Goal: Ask a question: Seek information or help from site administrators or community

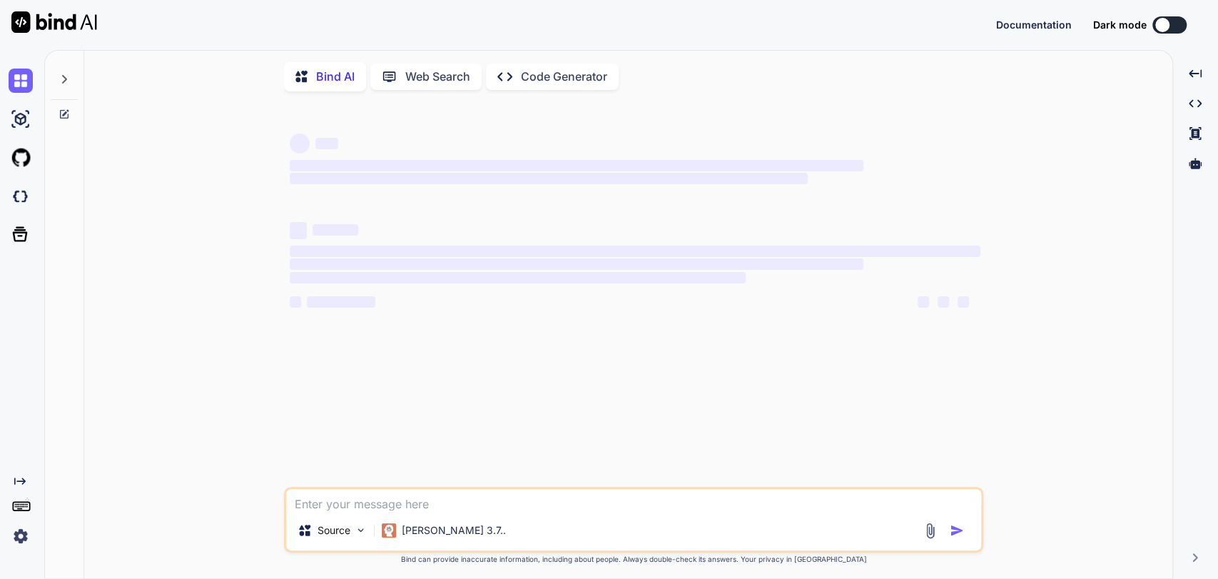
click at [531, 504] on textarea at bounding box center [633, 499] width 695 height 21
type textarea "x"
type textarea "W"
type textarea "x"
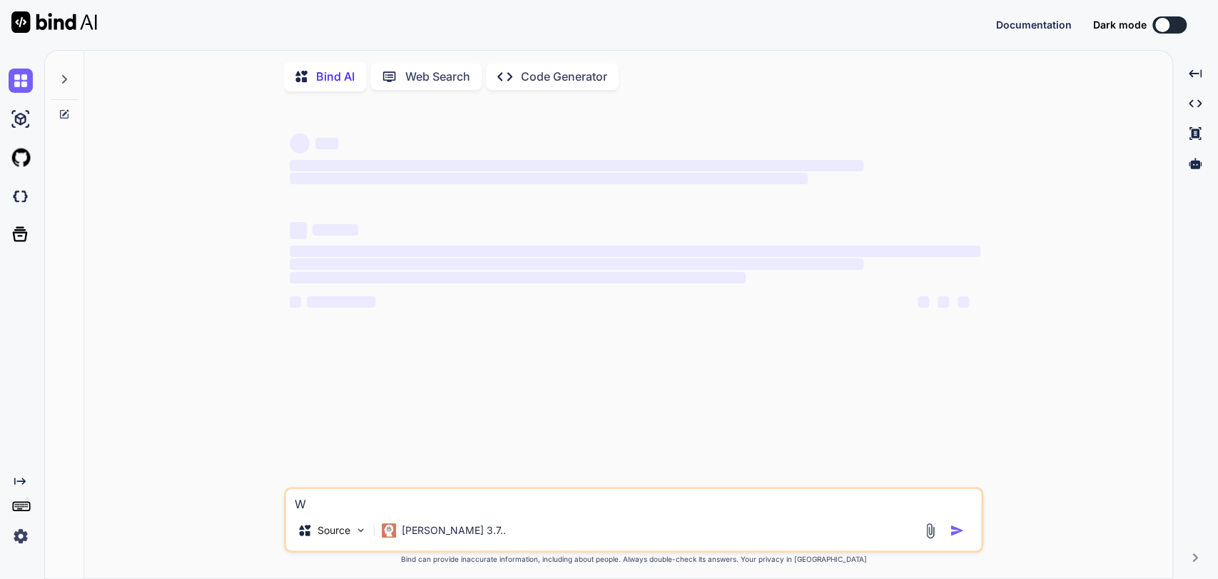
type textarea "Wh"
type textarea "x"
type textarea "Wha"
type textarea "x"
type textarea "What"
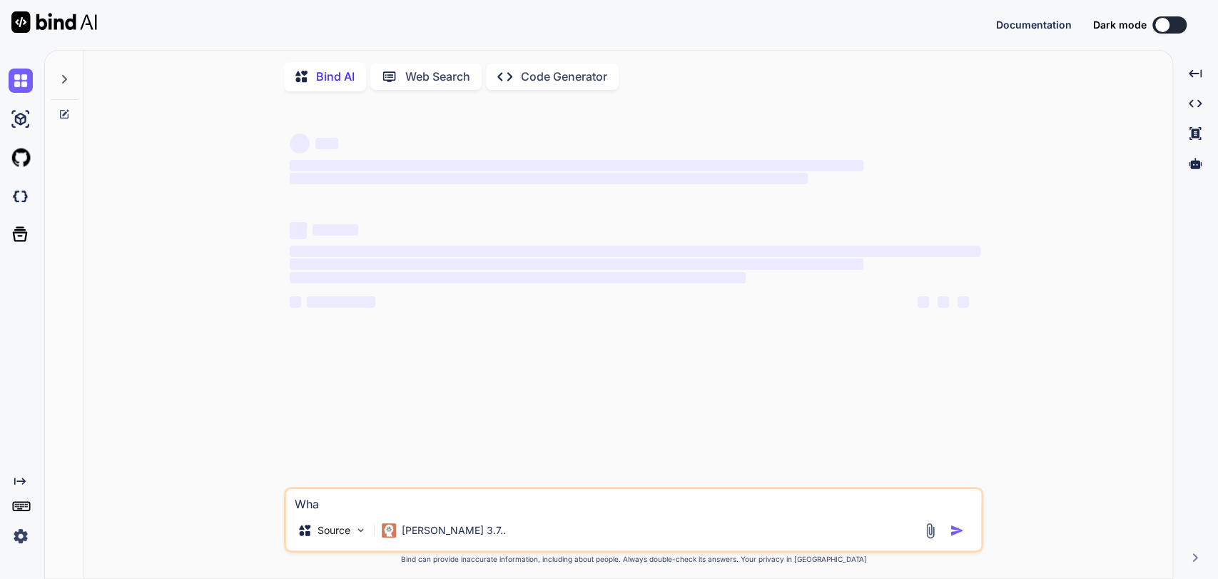
type textarea "x"
type textarea "What"
type textarea "x"
type textarea "What d"
type textarea "x"
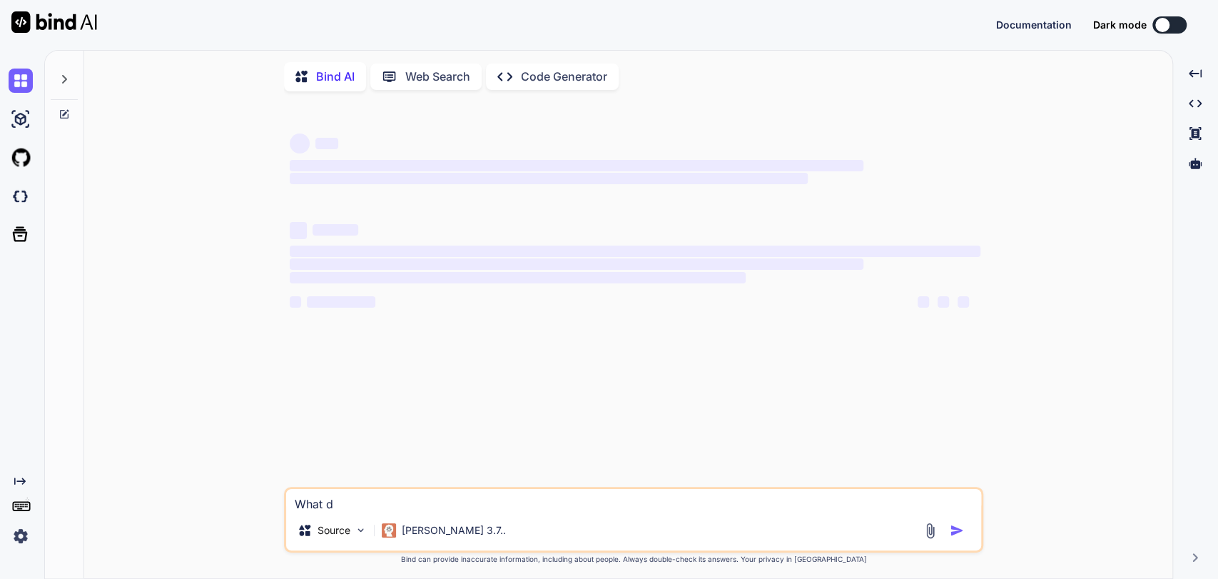
type textarea "What do"
type textarea "x"
type textarea "What do"
type textarea "x"
type textarea "What do y"
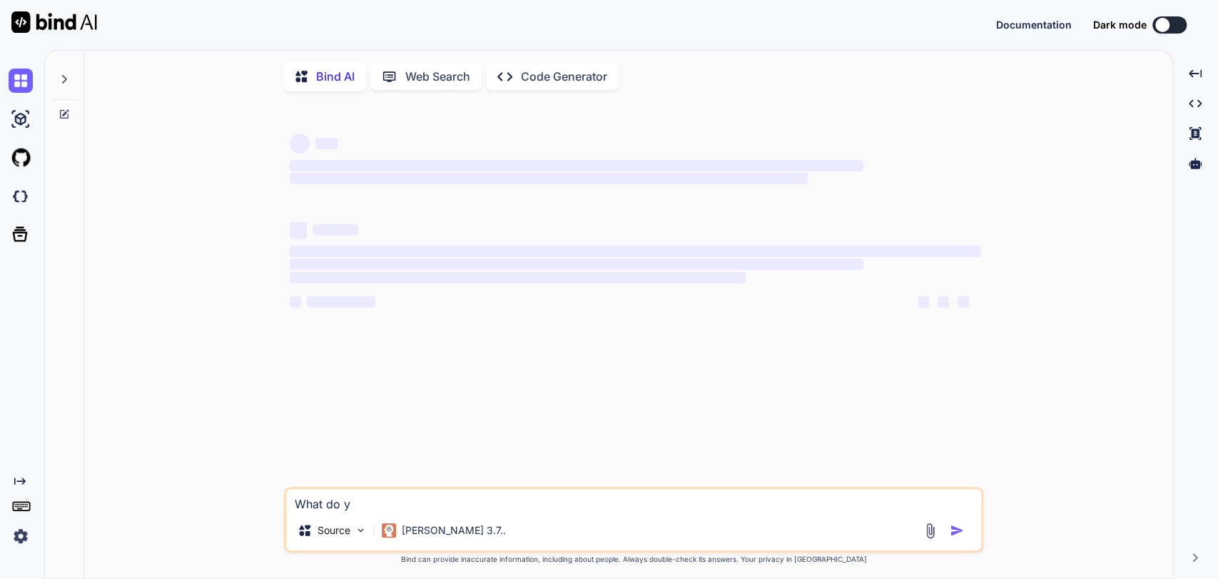
type textarea "x"
type textarea "What do yo"
type textarea "x"
type textarea "What do you"
type textarea "x"
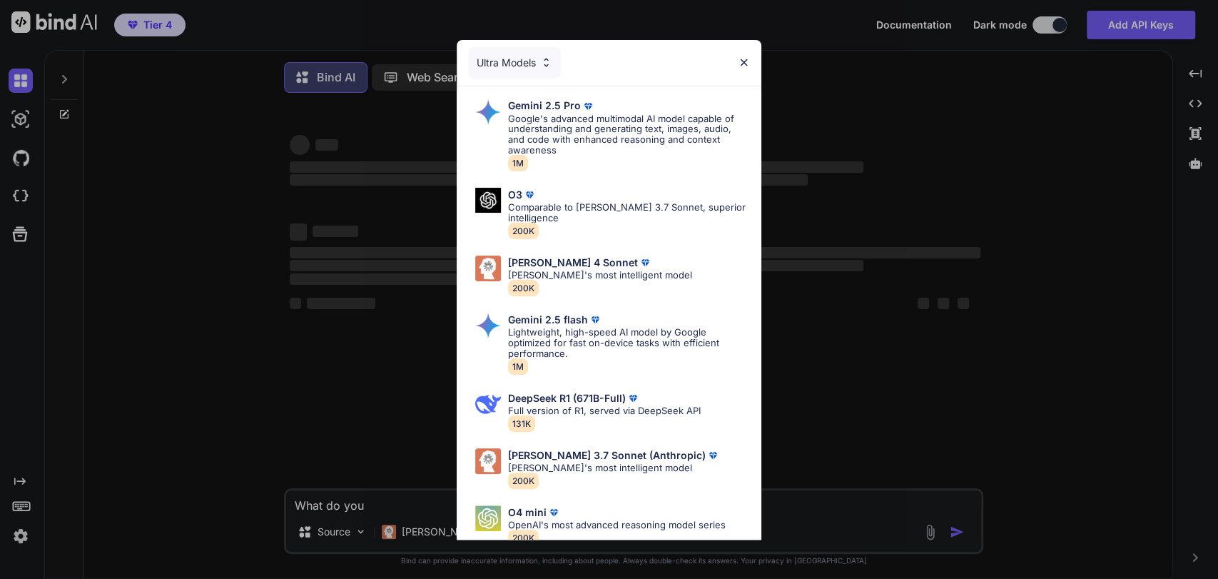
type textarea "What do you"
type textarea "x"
type textarea "What do you k"
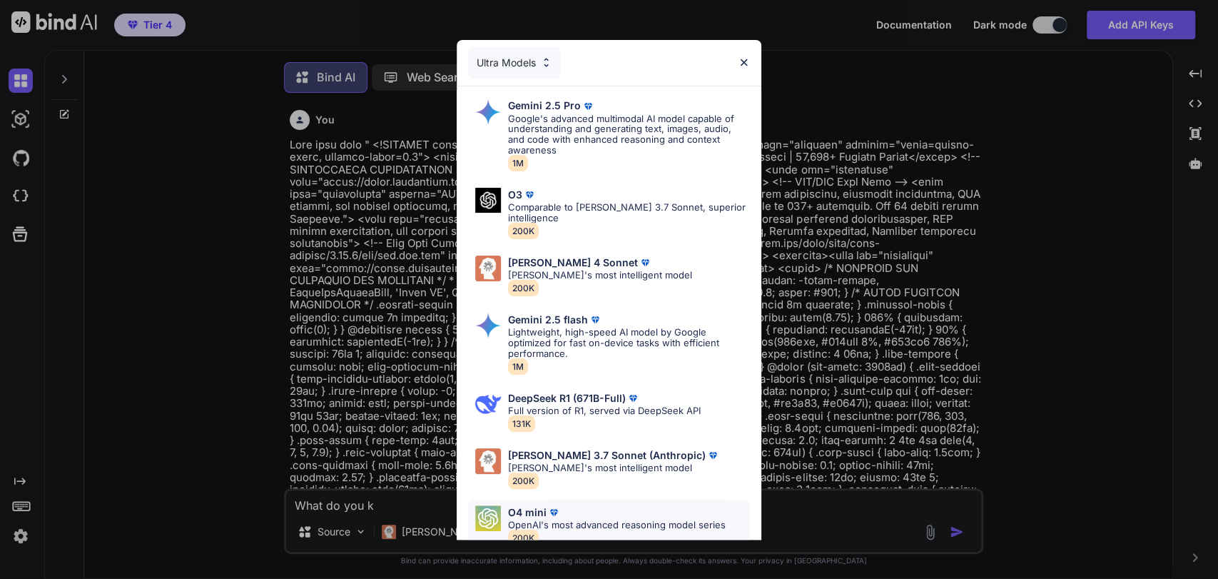
type textarea "x"
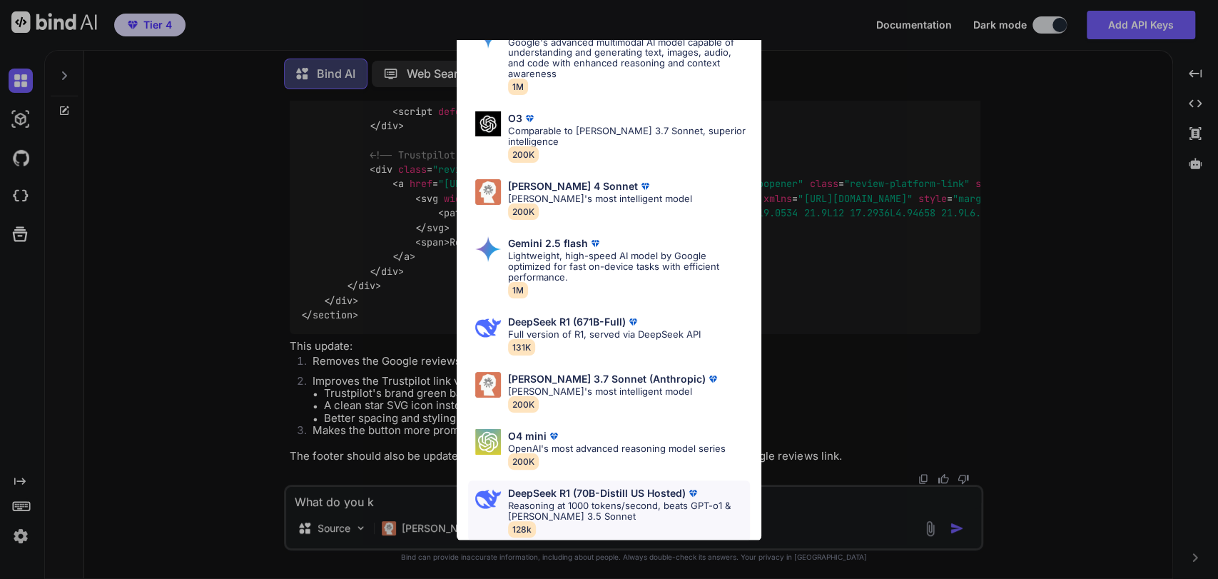
scroll to position [40635, 0]
type textarea "What do you k"
click at [554, 380] on p "[PERSON_NAME] 3.7 Sonnet (Anthropic)" at bounding box center [607, 378] width 198 height 11
type textarea "x"
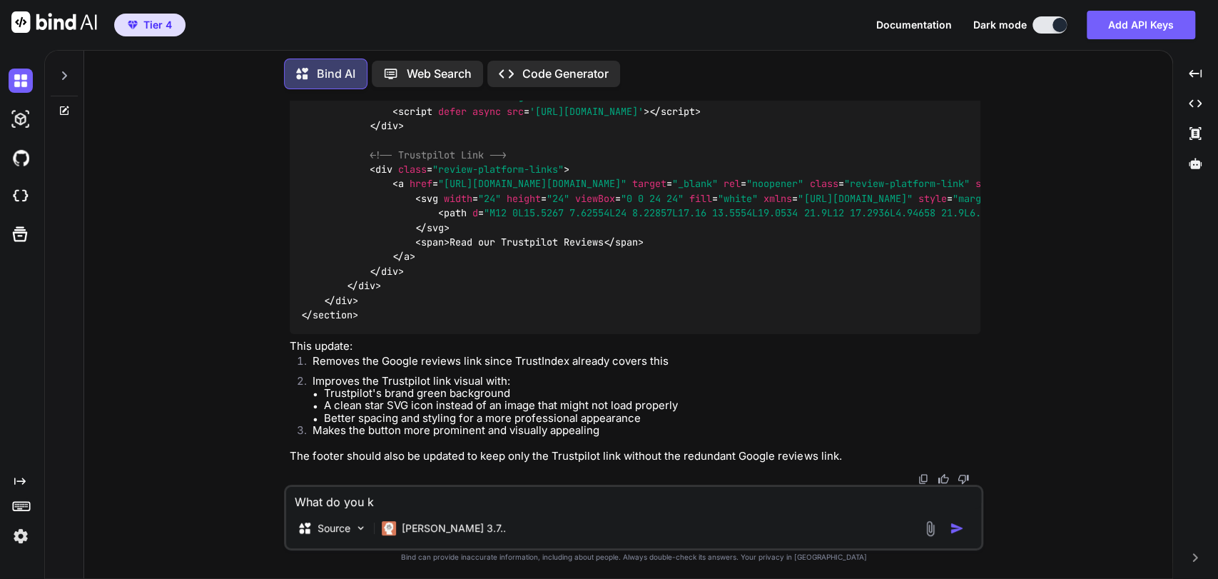
click at [419, 504] on textarea "What do you k" at bounding box center [633, 497] width 695 height 21
type textarea "What do you kn"
type textarea "x"
type textarea "What do you kno"
type textarea "x"
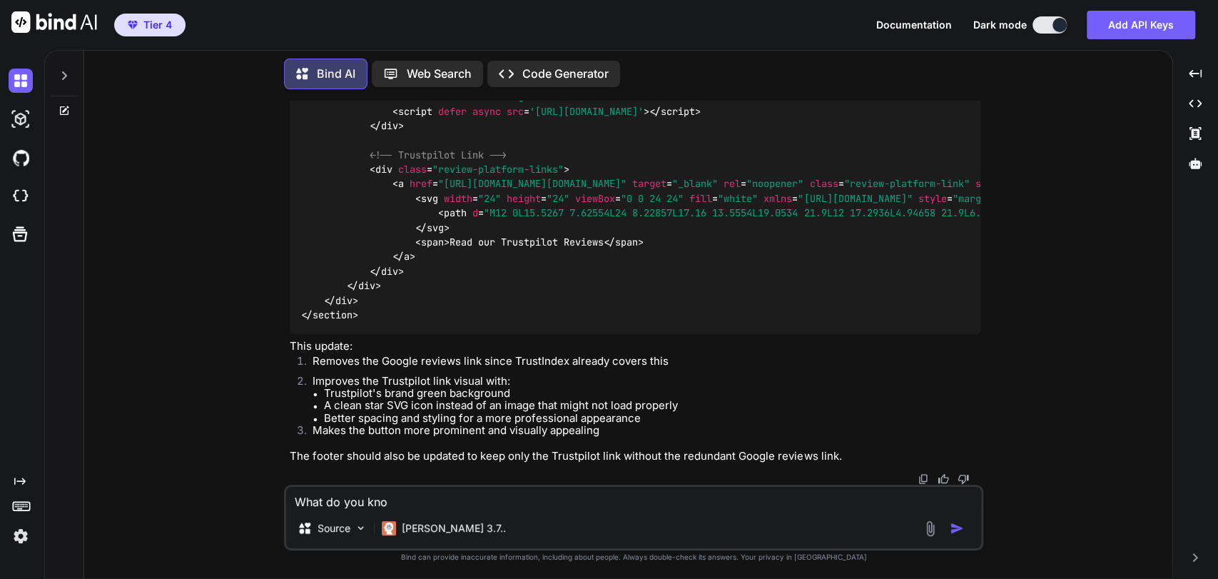
type textarea "What do you know"
type textarea "x"
type textarea "What do you know"
type textarea "x"
type textarea "What do you know a"
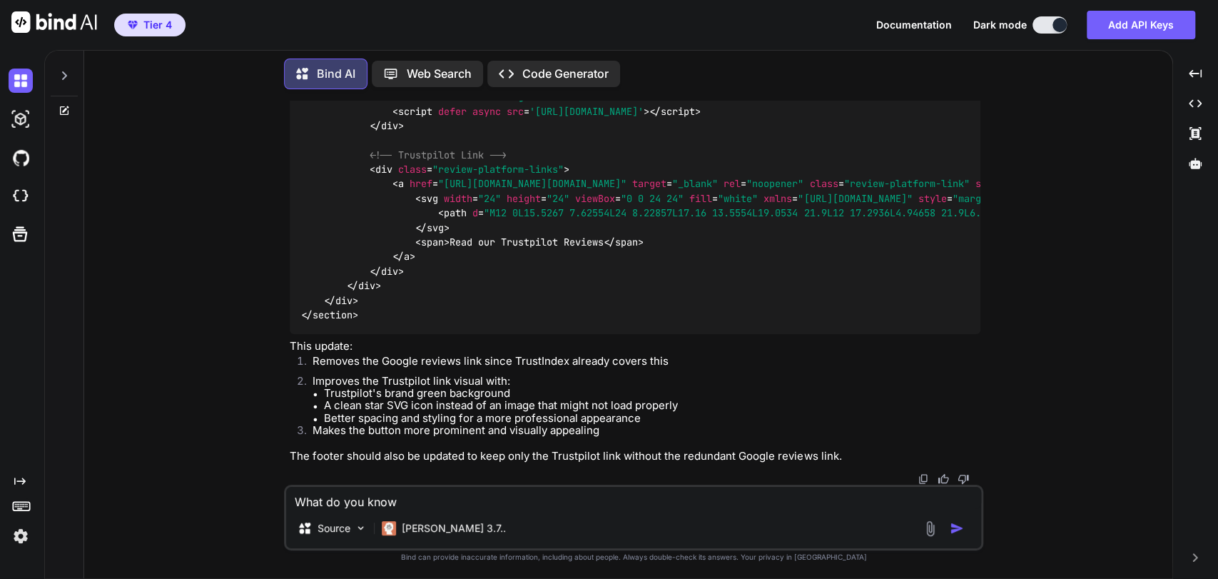
type textarea "x"
type textarea "What do you know ab"
type textarea "x"
type textarea "What do you know abo"
type textarea "x"
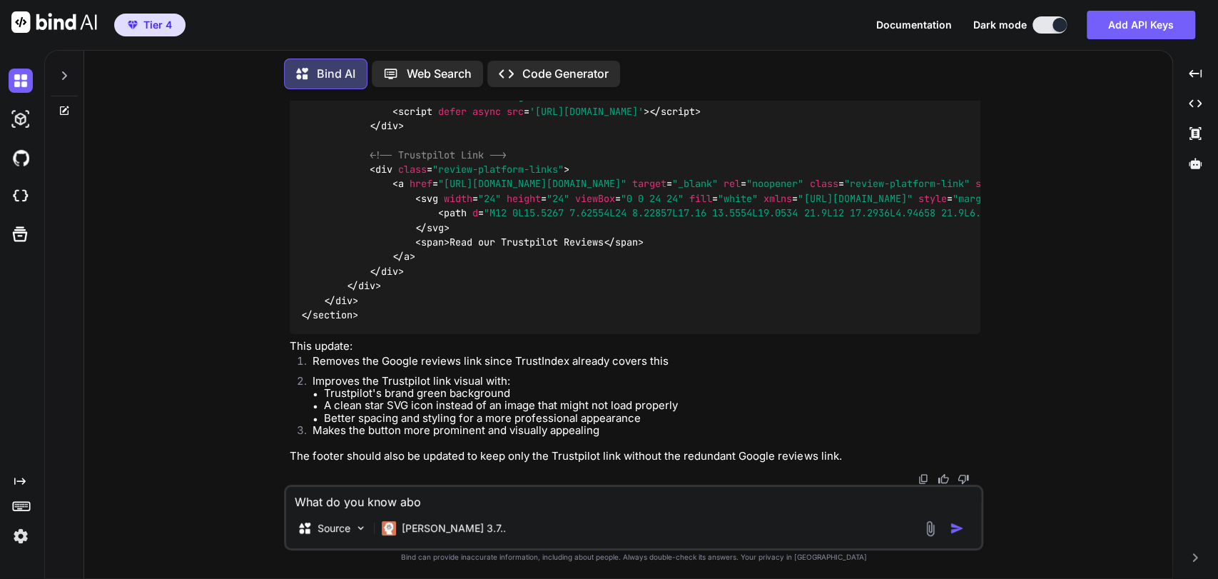
type textarea "What do you know abou"
type textarea "x"
type textarea "What do you know about"
type textarea "x"
type textarea "What do you know about"
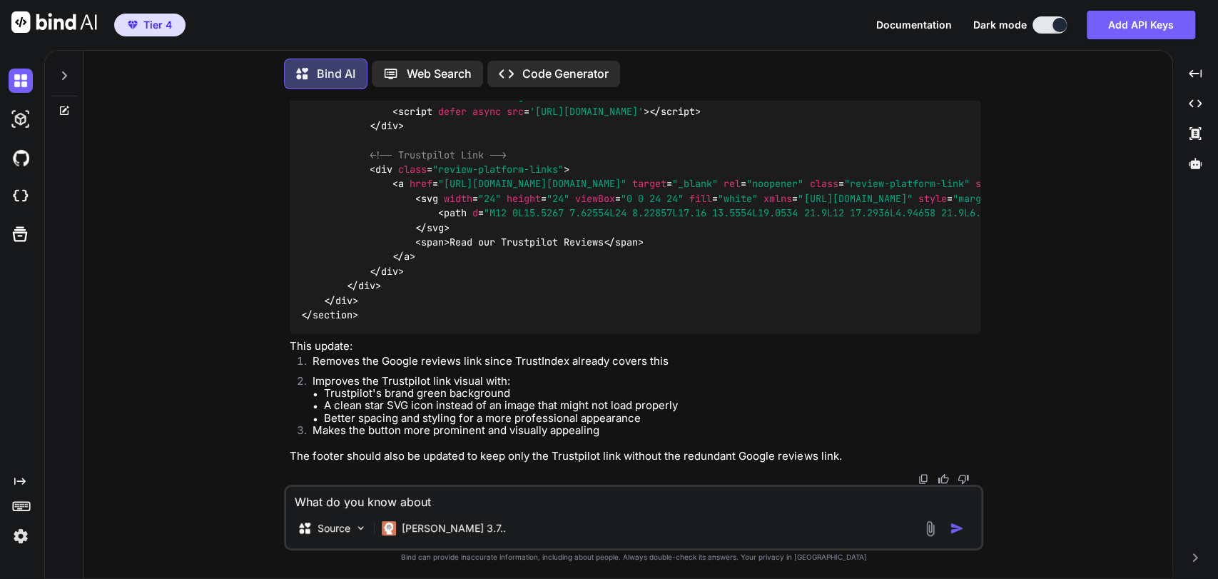
type textarea "x"
type textarea "What do you know about c"
type textarea "x"
type textarea "What do you know about cr"
type textarea "x"
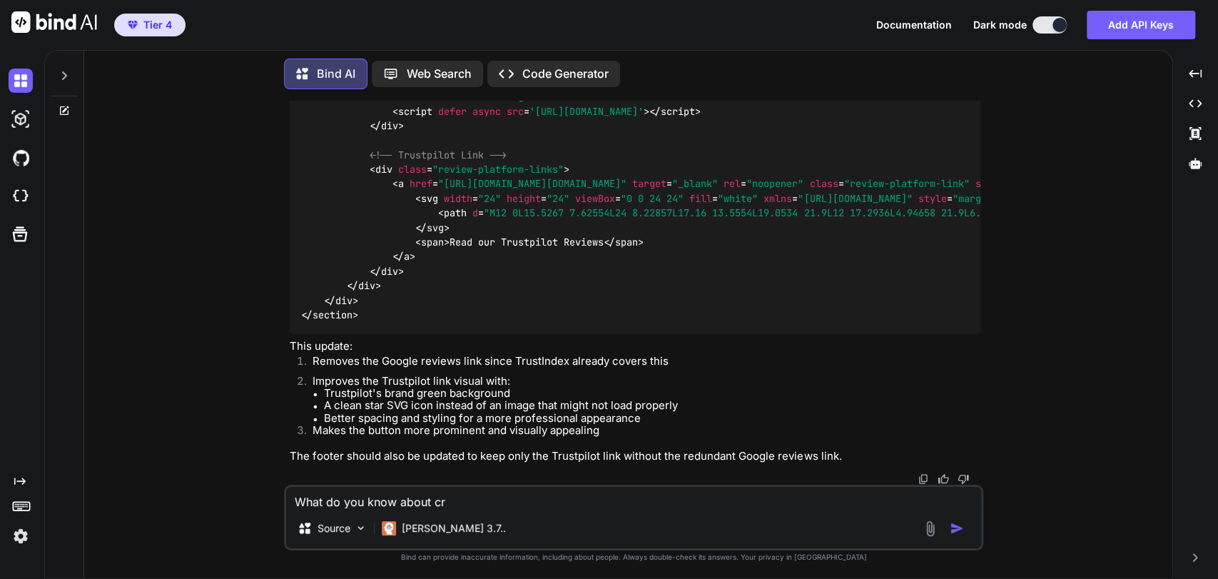
type textarea "What do you know about cre"
type textarea "x"
type textarea "What do you know about crea"
type textarea "x"
type textarea "What do you know about creat"
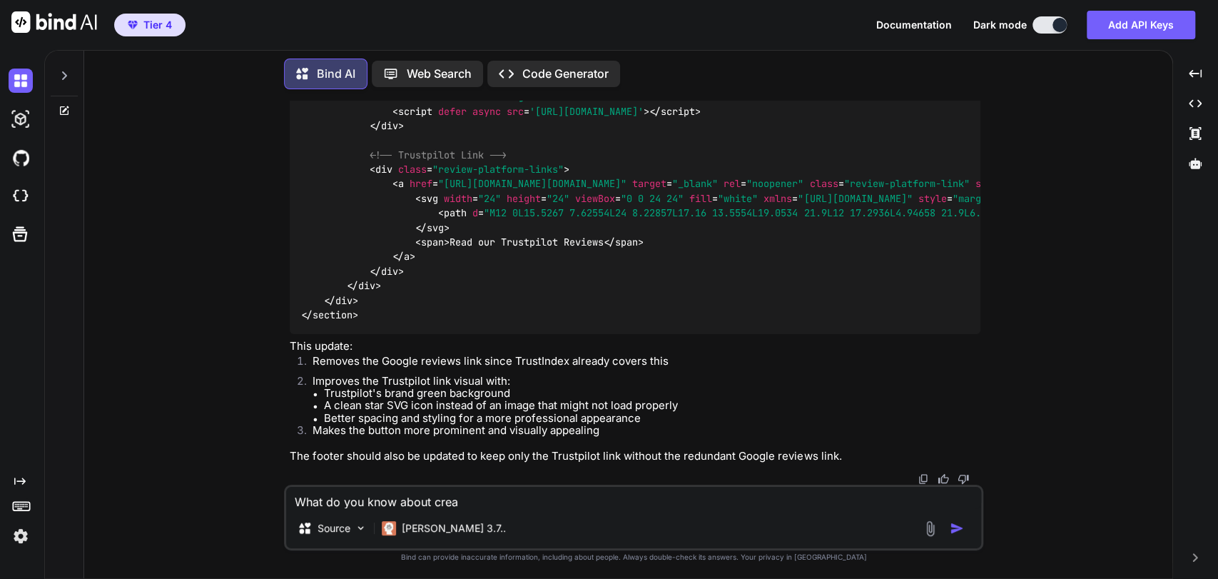
type textarea "x"
type textarea "What do you know about creati"
type textarea "x"
type textarea "What do you know about creatin"
type textarea "x"
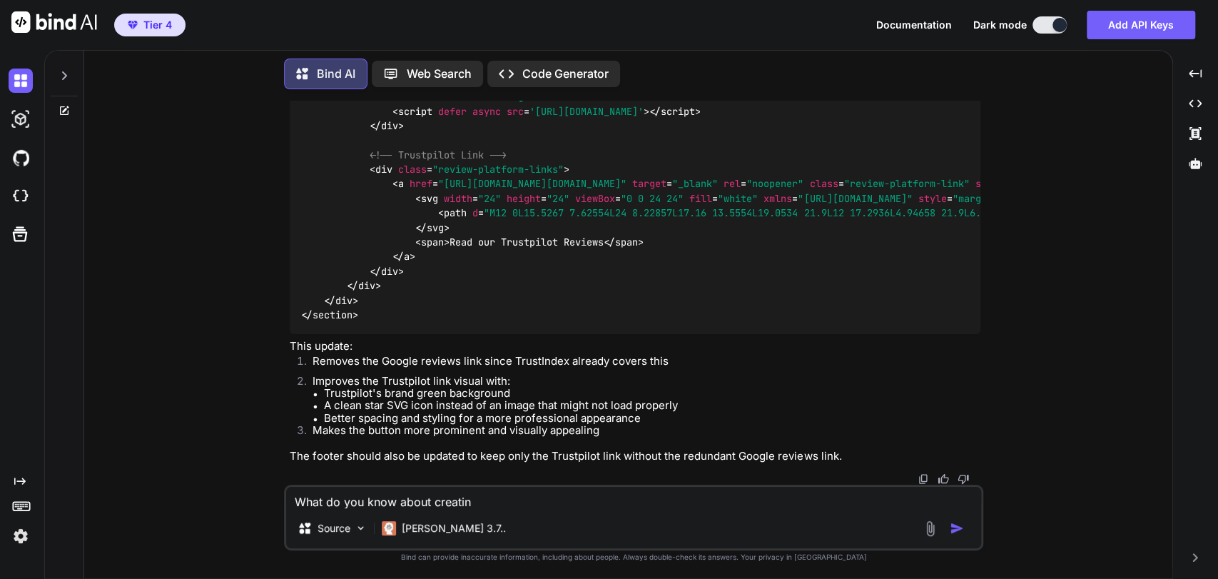
type textarea "What do you know about creating"
type textarea "x"
type textarea "What do you know about creating"
type textarea "x"
type textarea "What do you know about creating a"
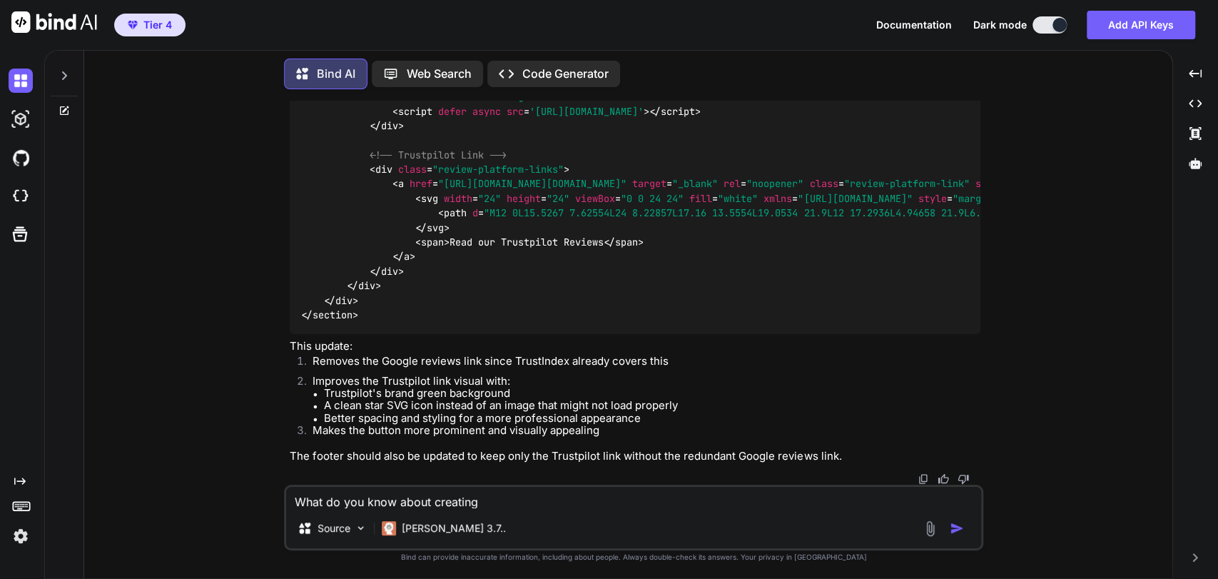
type textarea "x"
type textarea "What do you know about creating a"
type textarea "x"
type textarea "What do you know about creating a l"
type textarea "x"
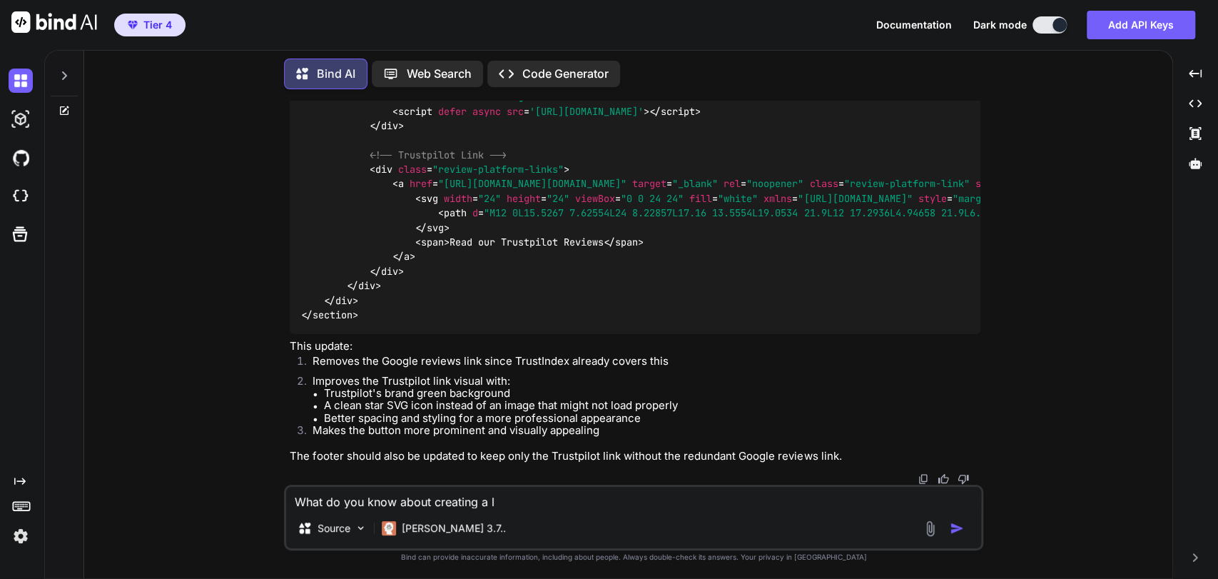
type textarea "What do you know about creating a ll"
type textarea "x"
type textarea "What do you know about creating a llm"
type textarea "x"
type textarea "What do you know about creating a llms"
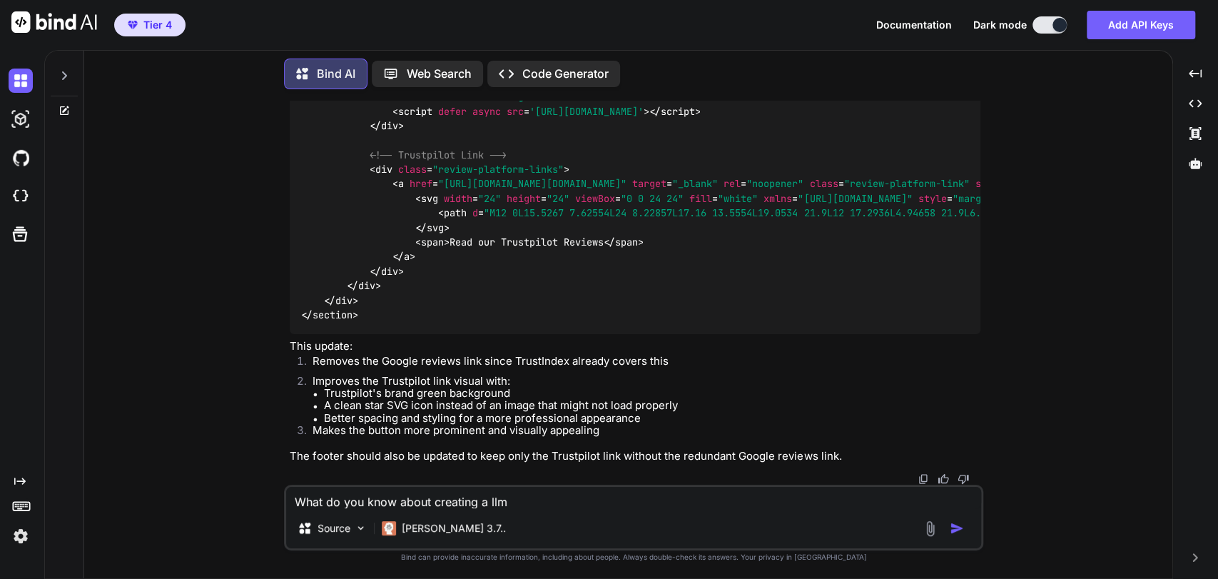
type textarea "x"
type textarea "What do you know about creating a llms."
type textarea "x"
type textarea "What do you know about creating a llms.t"
type textarea "x"
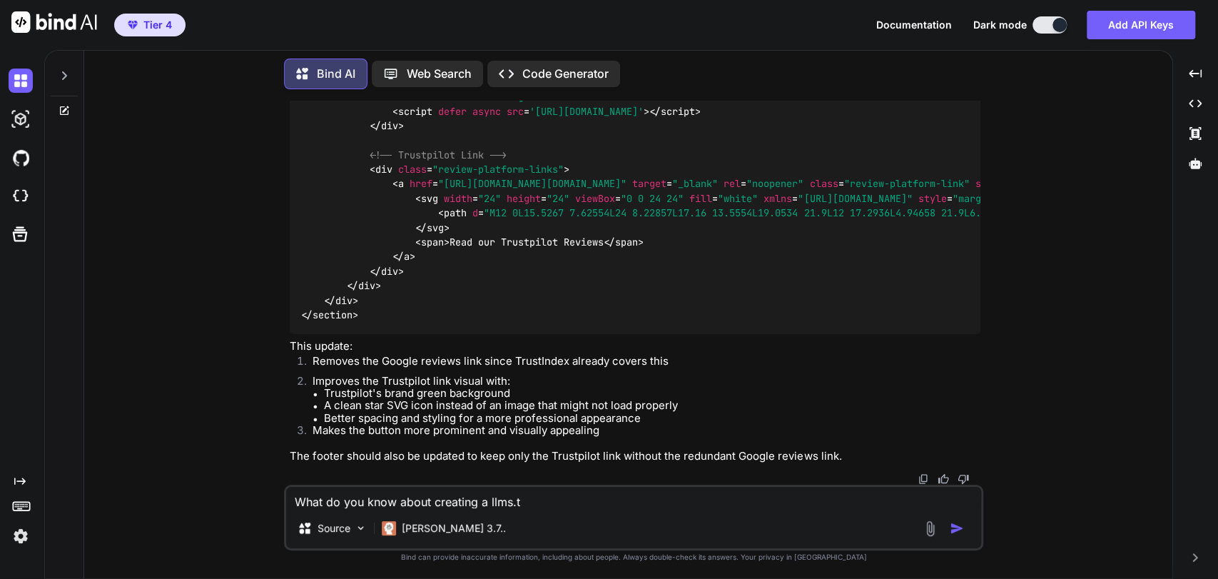
type textarea "What do you know about creating a llms.tx"
type textarea "x"
type textarea "What do you know about creating a llms.txt"
type textarea "x"
type textarea "What do you know about creating a llms.txt"
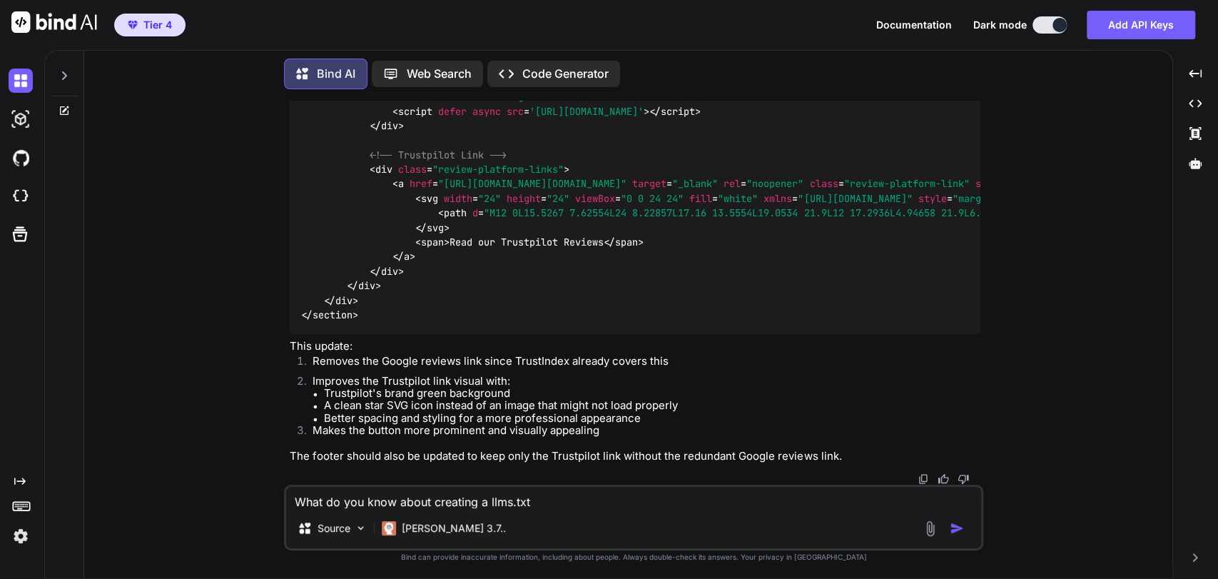
type textarea "x"
type textarea "What do you know about creating a llms.txt ?"
type textarea "x"
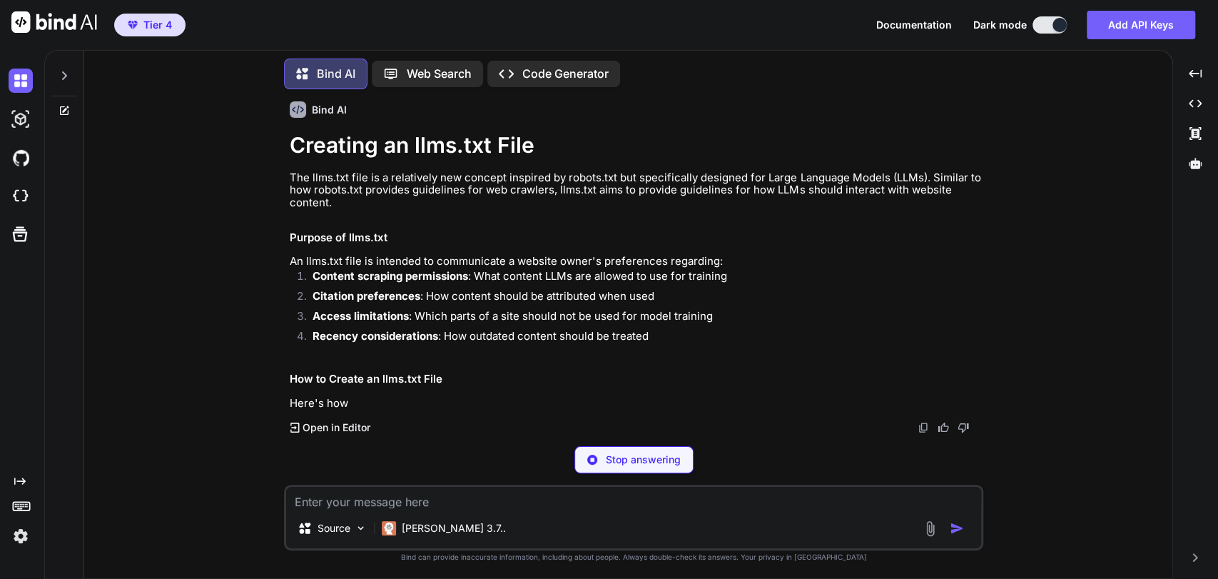
scroll to position [41252, 0]
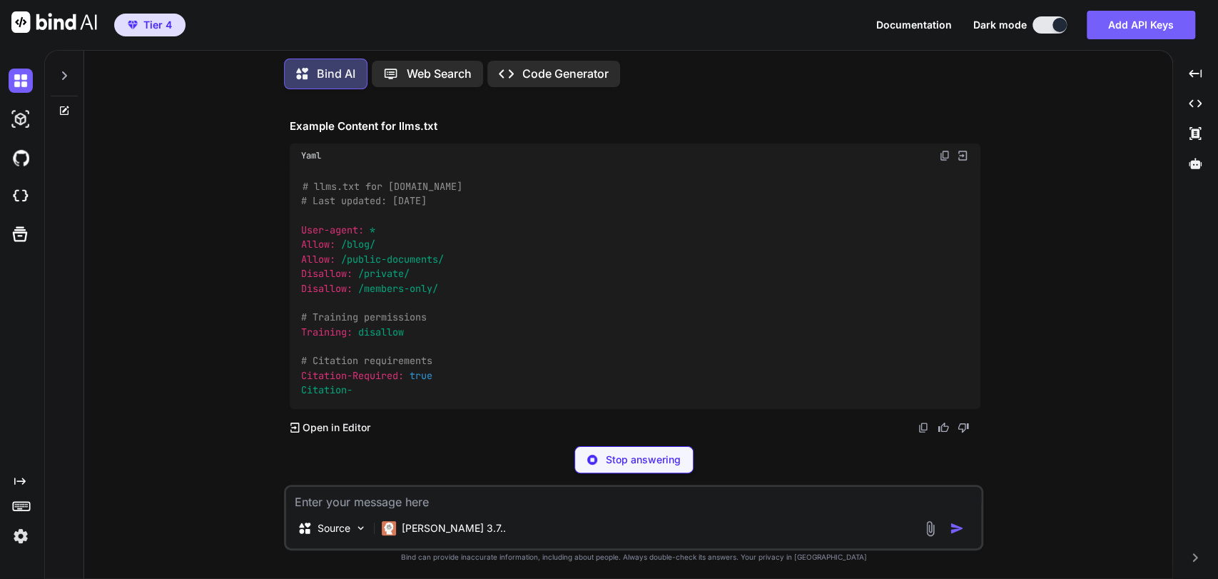
type textarea "x"
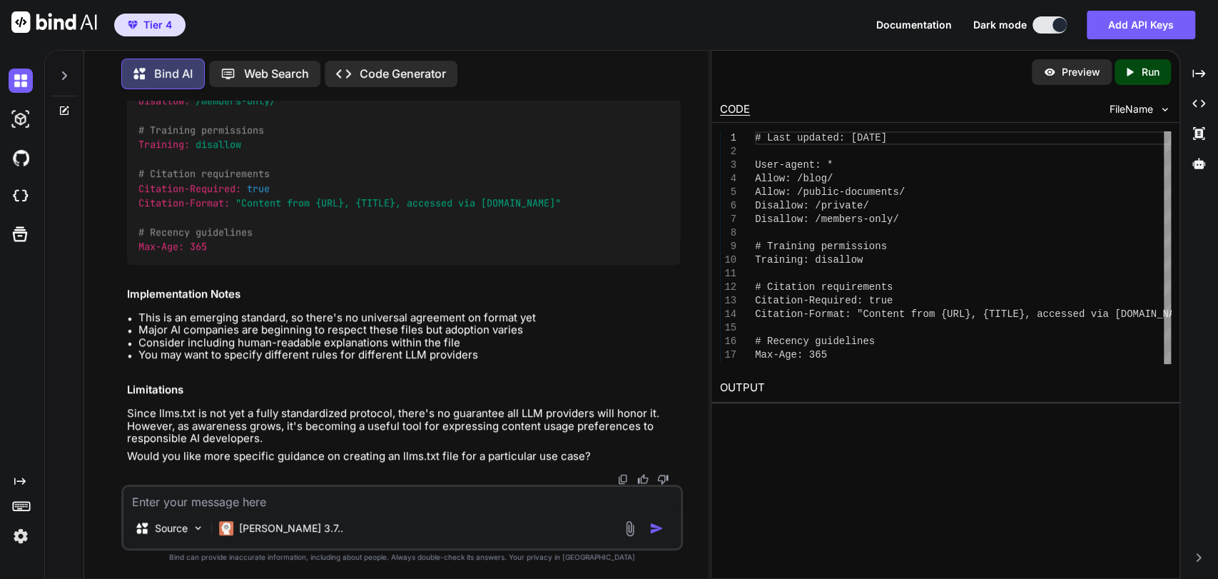
scroll to position [43090, 0]
click at [432, 500] on textarea at bounding box center [402, 497] width 558 height 21
type textarea "yes"
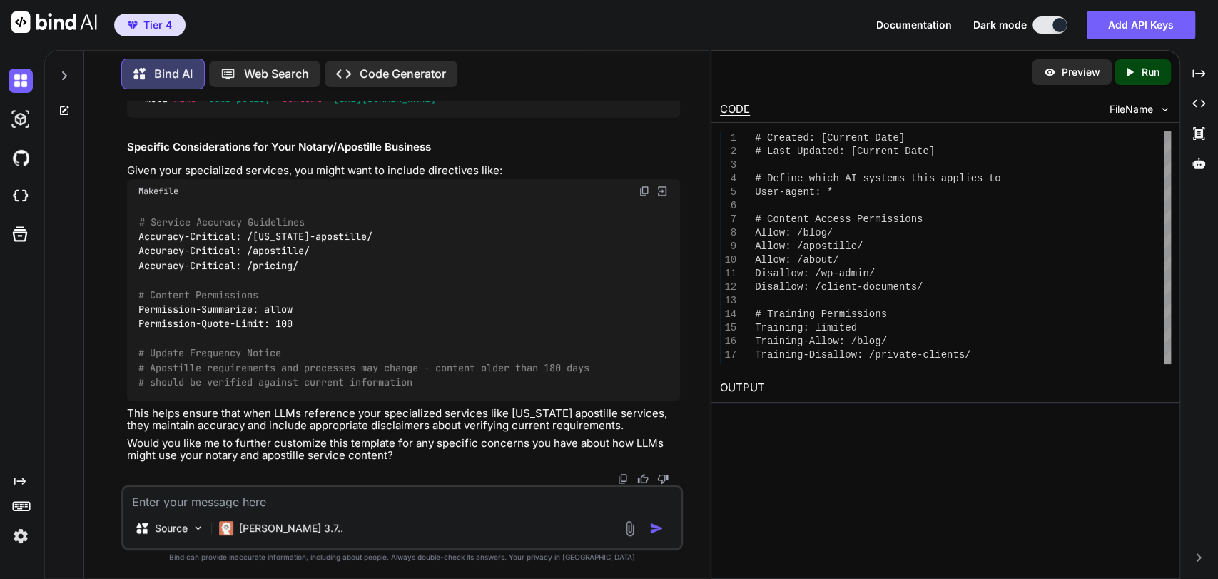
scroll to position [43470, 0]
drag, startPoint x: 247, startPoint y: 210, endPoint x: 343, endPoint y: 202, distance: 95.9
copy h1 "llms.txt F"
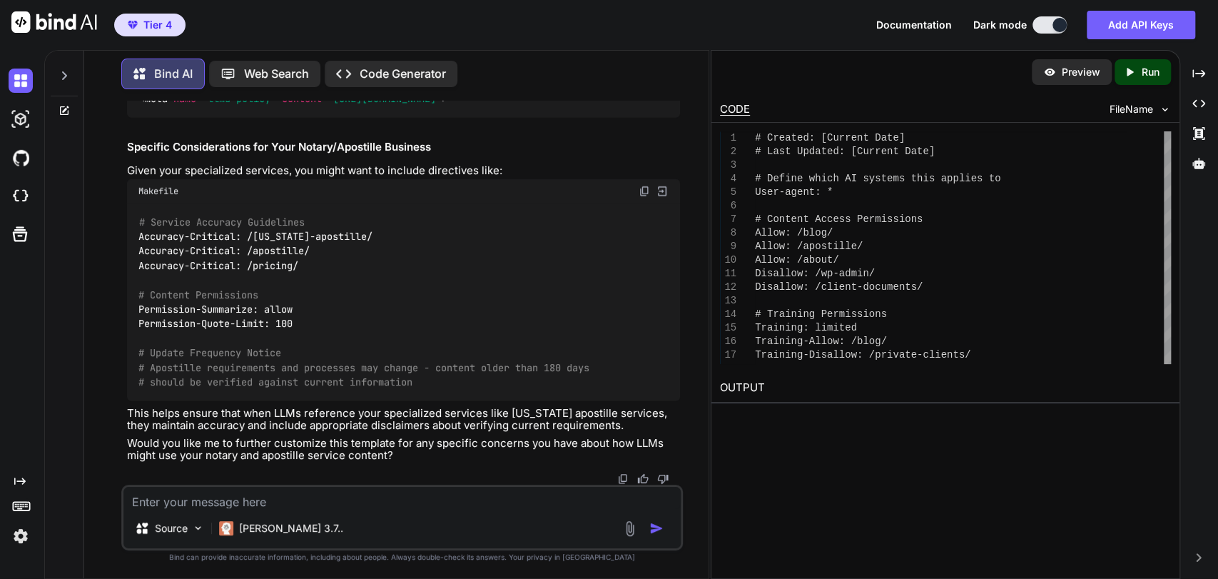
click at [384, 498] on textarea at bounding box center [402, 497] width 558 height 21
paste textarea "llms.txt F"
type textarea "does llms.txt help with SEO ?"
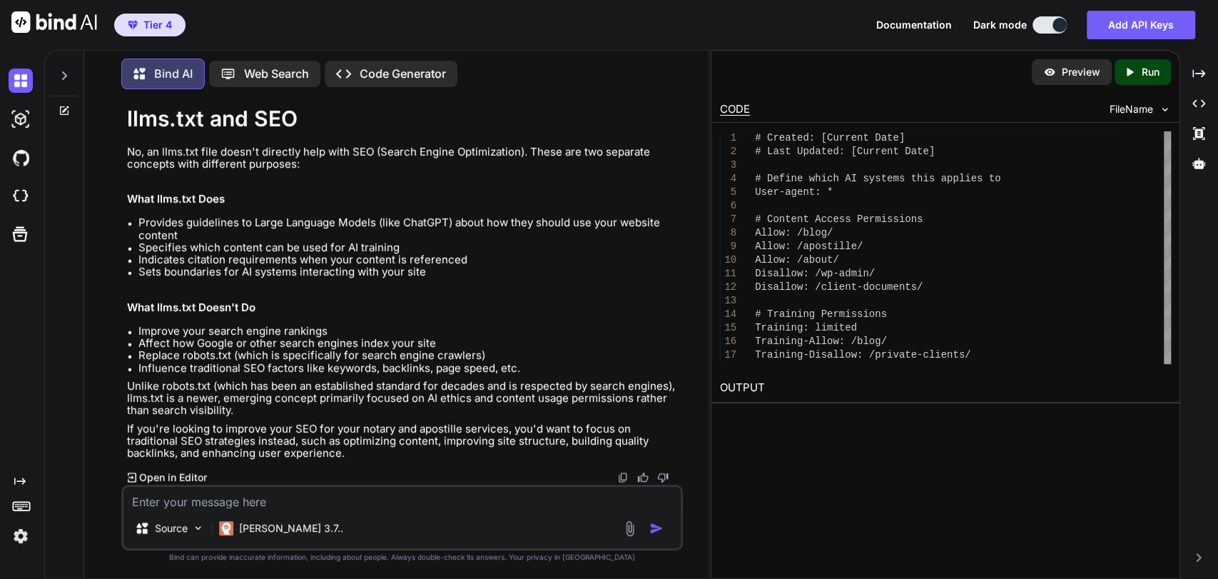
scroll to position [45047, 0]
